Goal: Task Accomplishment & Management: Manage account settings

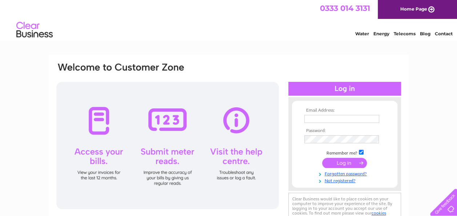
type input "[EMAIL_ADDRESS][DOMAIN_NAME]"
click at [335, 161] on input "submit" at bounding box center [344, 163] width 45 height 10
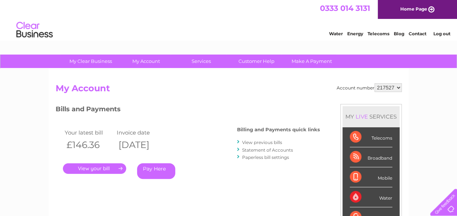
click at [356, 138] on div "Telecoms" at bounding box center [371, 137] width 43 height 20
drag, startPoint x: 356, startPoint y: 138, endPoint x: 377, endPoint y: 138, distance: 20.4
click at [377, 138] on div "Telecoms" at bounding box center [371, 137] width 43 height 20
